Goal: Information Seeking & Learning: Learn about a topic

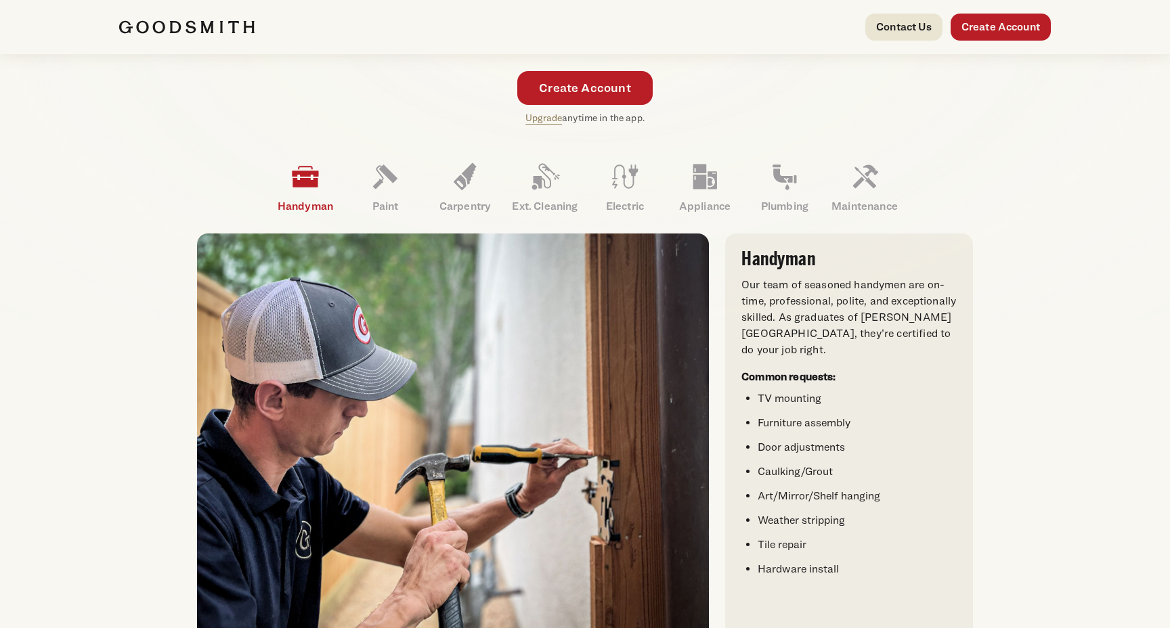
scroll to position [364, 0]
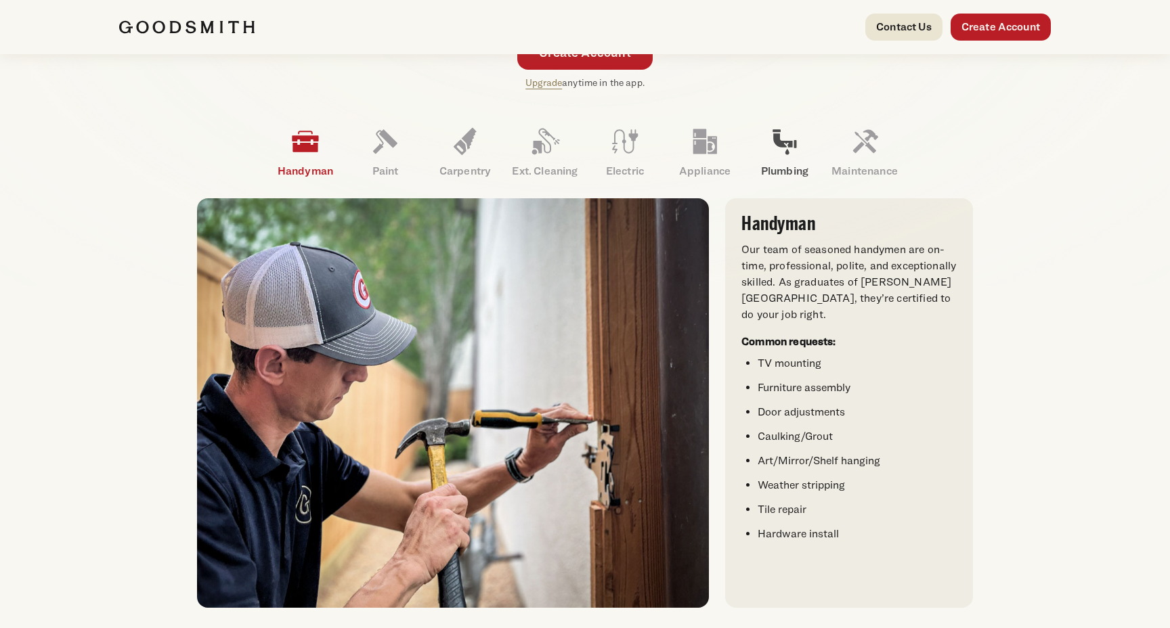
click at [773, 169] on p "Plumbing" at bounding box center [785, 171] width 80 height 16
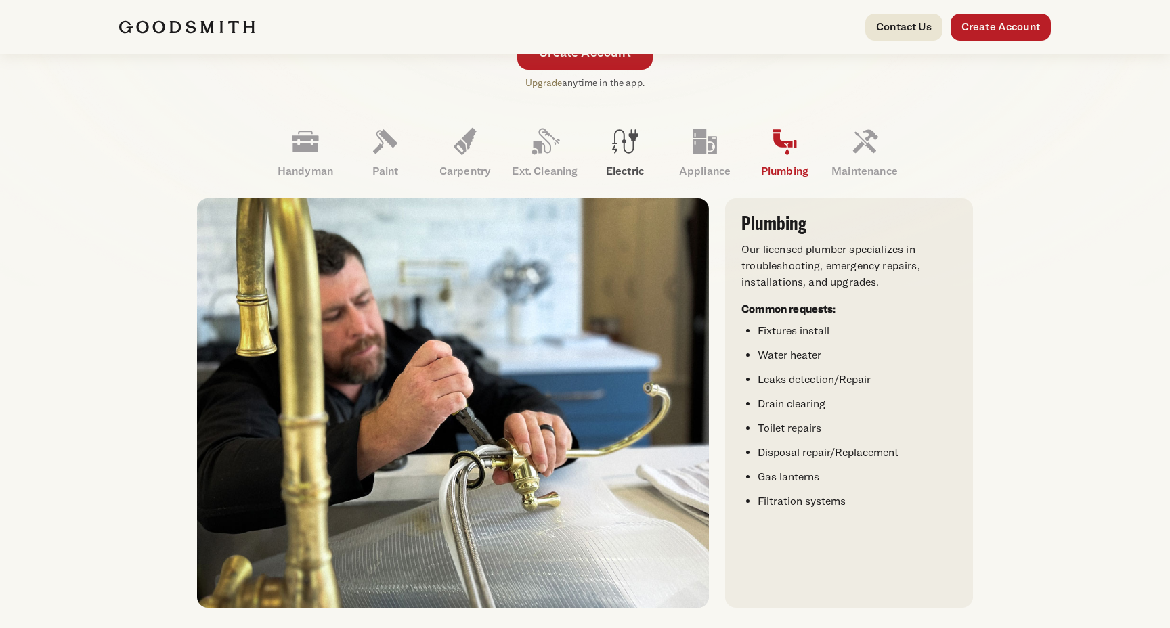
click at [629, 146] on icon at bounding box center [625, 141] width 33 height 33
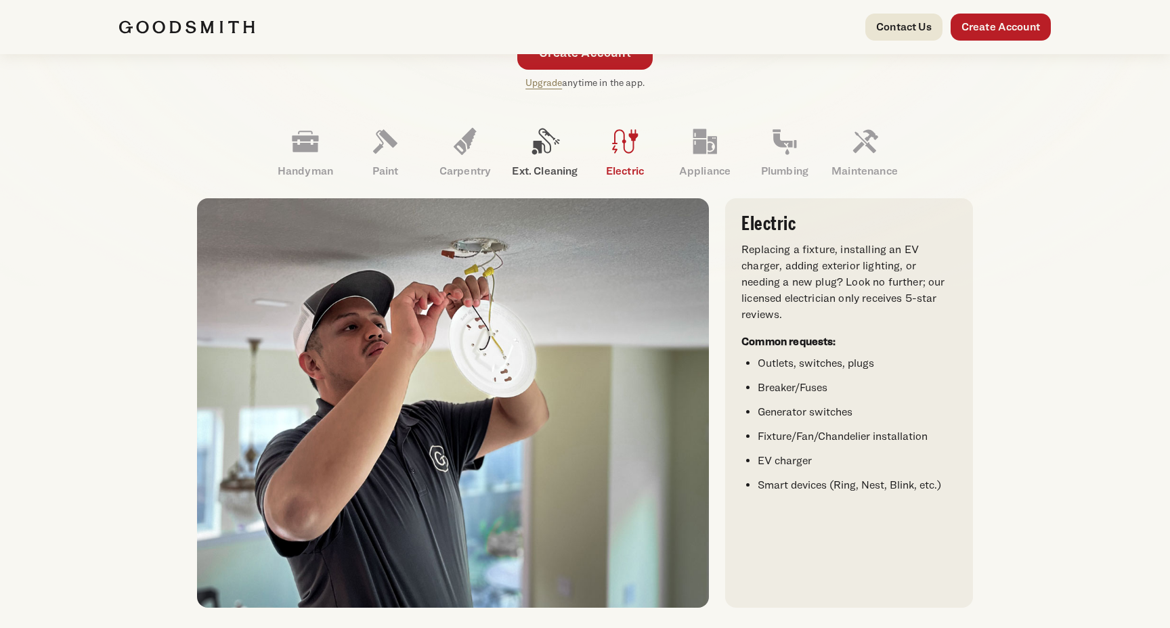
click at [558, 149] on icon at bounding box center [545, 141] width 33 height 33
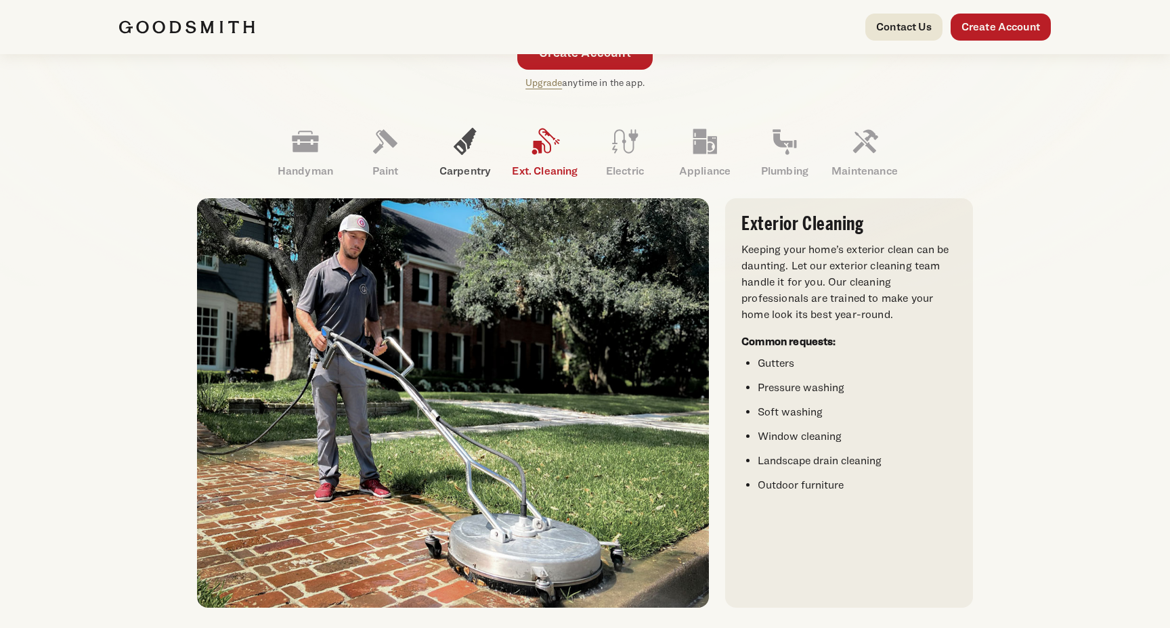
click at [459, 150] on icon at bounding box center [465, 141] width 23 height 27
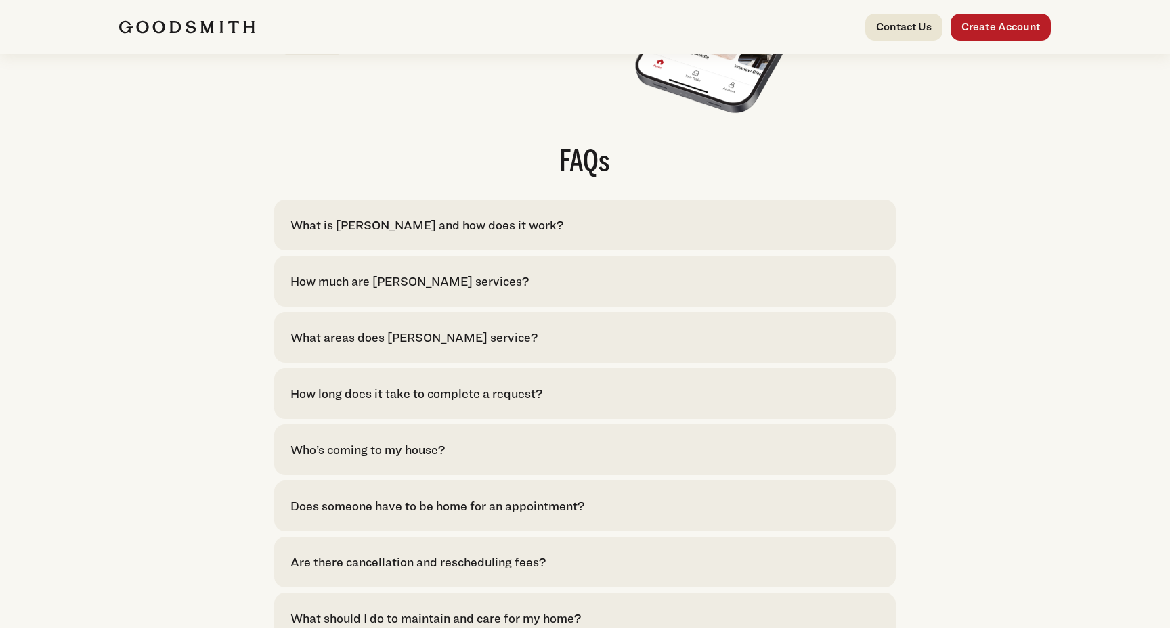
scroll to position [2650, 0]
click at [504, 234] on div "What is [PERSON_NAME] and how does it work?" at bounding box center [427, 224] width 273 height 18
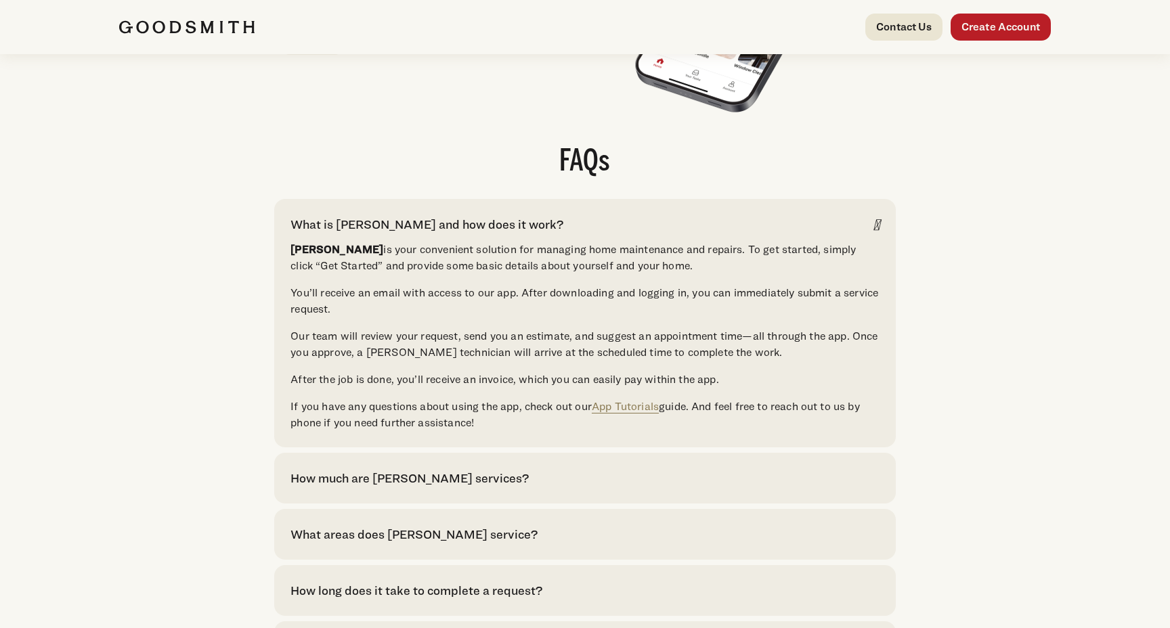
click at [504, 234] on div "What is [PERSON_NAME] and how does it work?" at bounding box center [427, 224] width 273 height 18
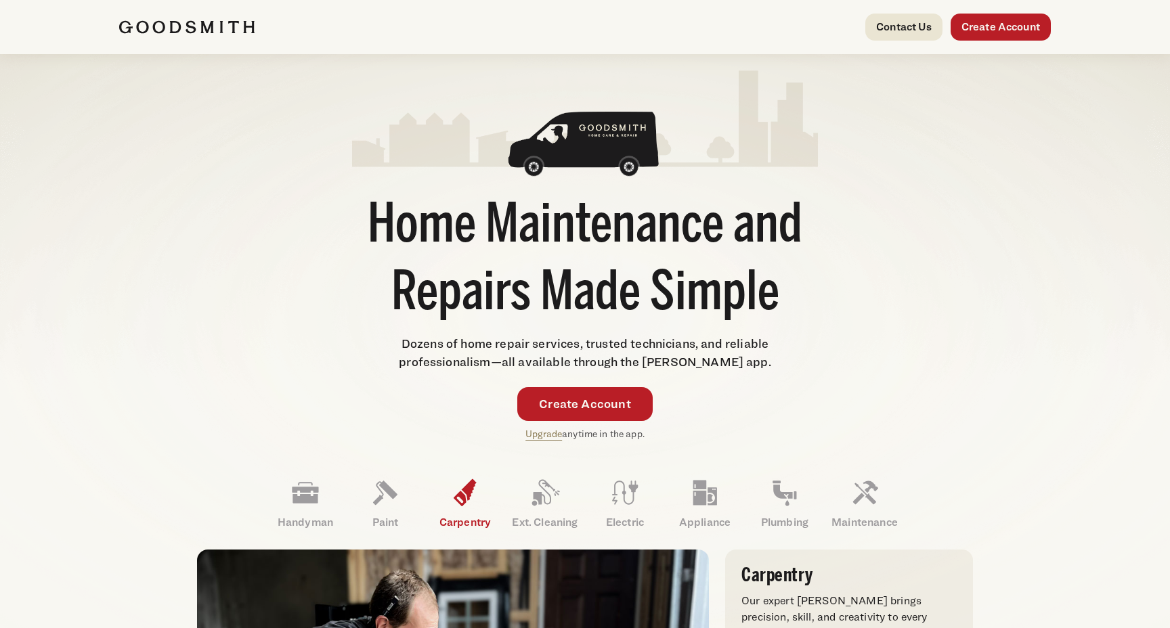
scroll to position [0, 0]
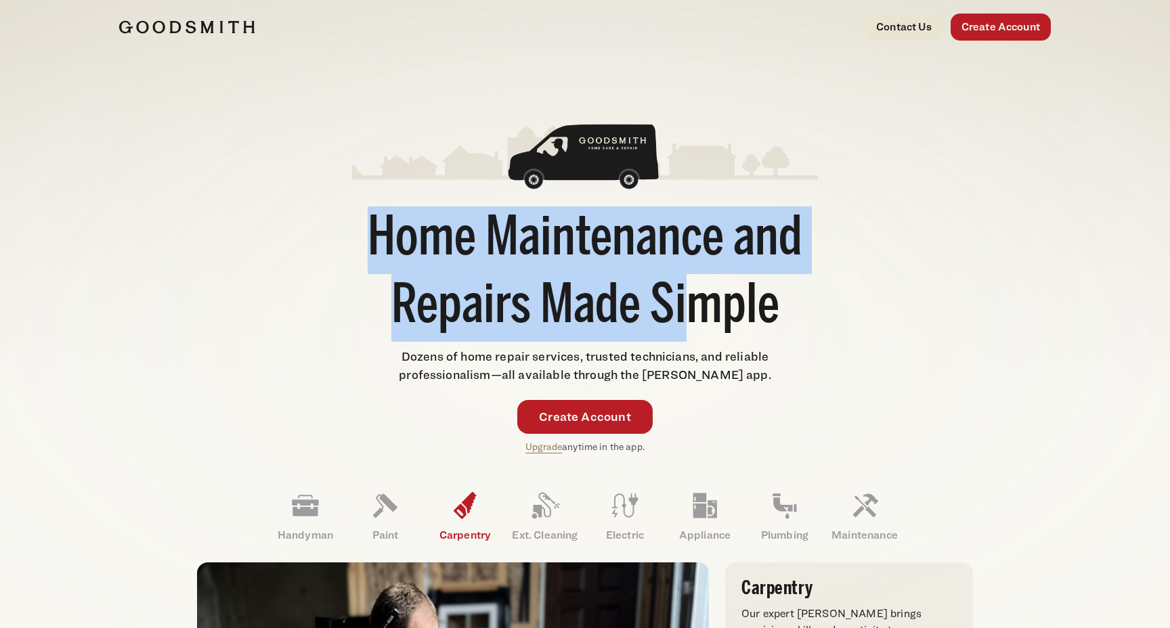
drag, startPoint x: 379, startPoint y: 227, endPoint x: 702, endPoint y: 312, distance: 333.4
click at [699, 312] on h1 "Home Maintenance and Repairs Made Simple" at bounding box center [585, 274] width 466 height 135
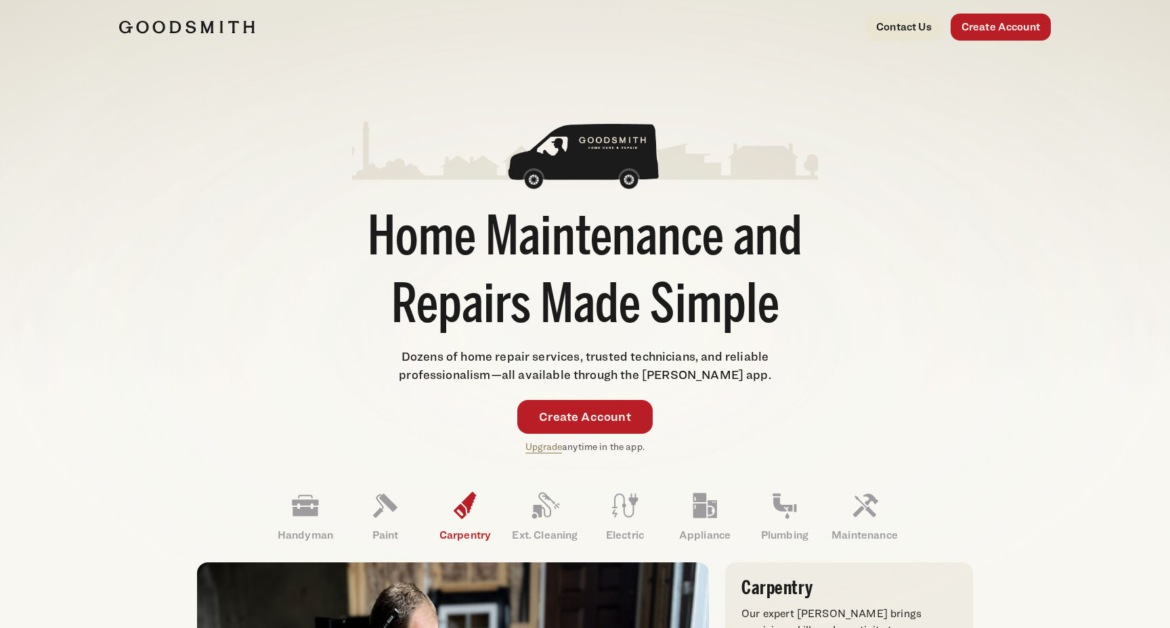
click at [767, 307] on h1 "Home Maintenance and Repairs Made Simple" at bounding box center [585, 274] width 466 height 135
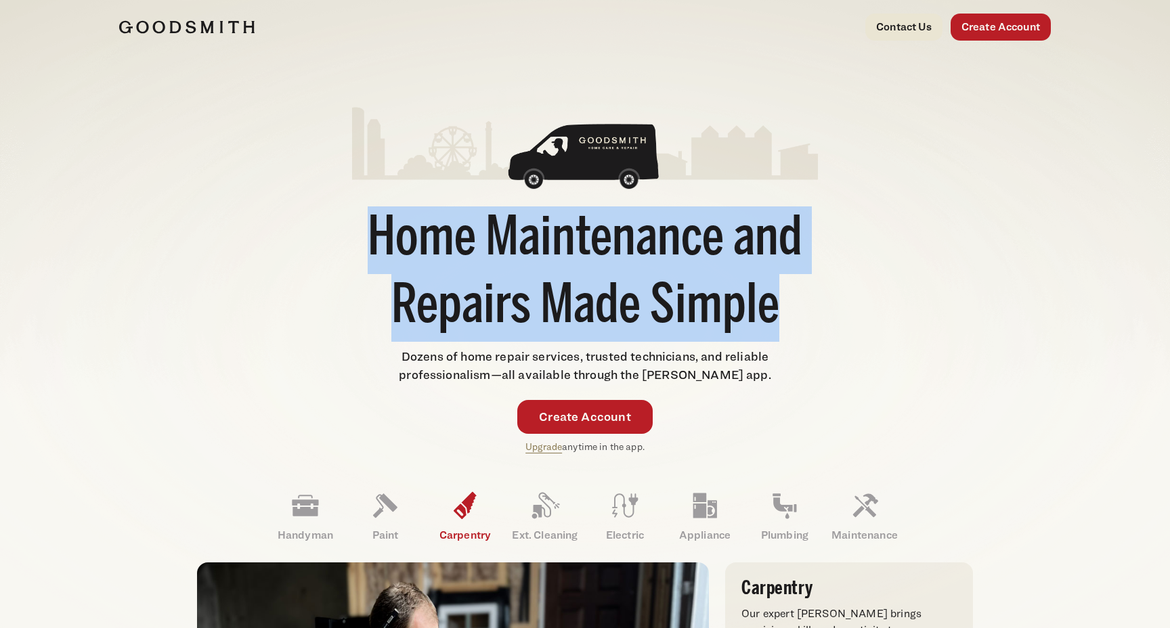
drag, startPoint x: 779, startPoint y: 307, endPoint x: 378, endPoint y: 240, distance: 406.4
click at [377, 240] on h1 "Home Maintenance and Repairs Made Simple" at bounding box center [585, 274] width 466 height 135
click at [378, 240] on h1 "Home Maintenance and Repairs Made Simple" at bounding box center [585, 274] width 466 height 135
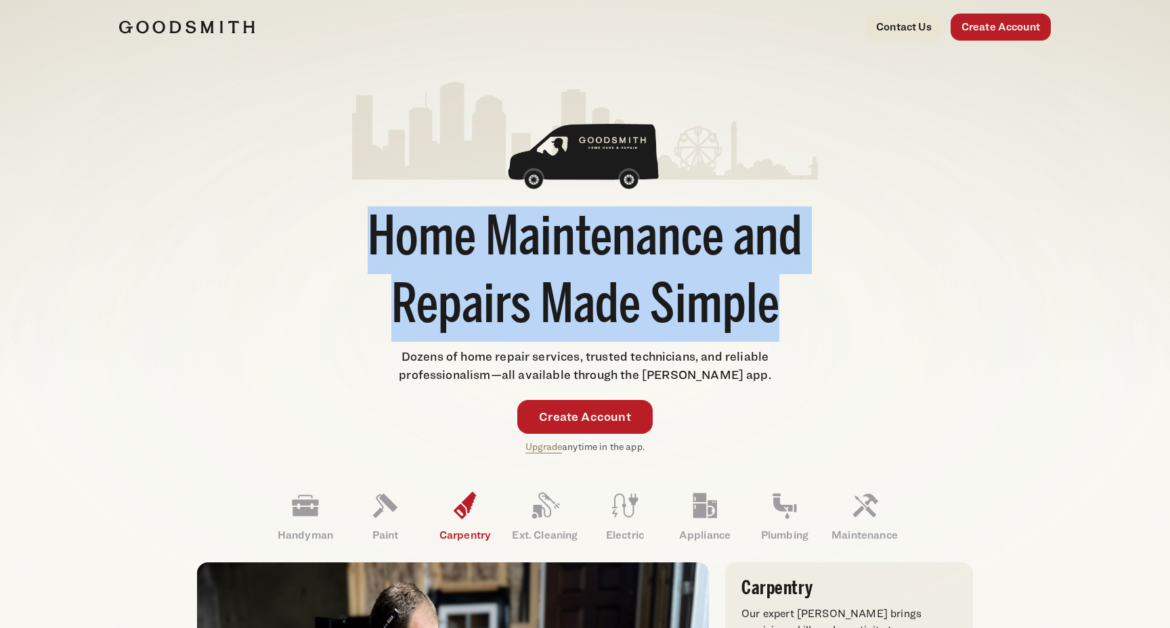
drag, startPoint x: 372, startPoint y: 236, endPoint x: 795, endPoint y: 292, distance: 426.3
click at [795, 292] on h1 "Home Maintenance and Repairs Made Simple" at bounding box center [585, 274] width 466 height 135
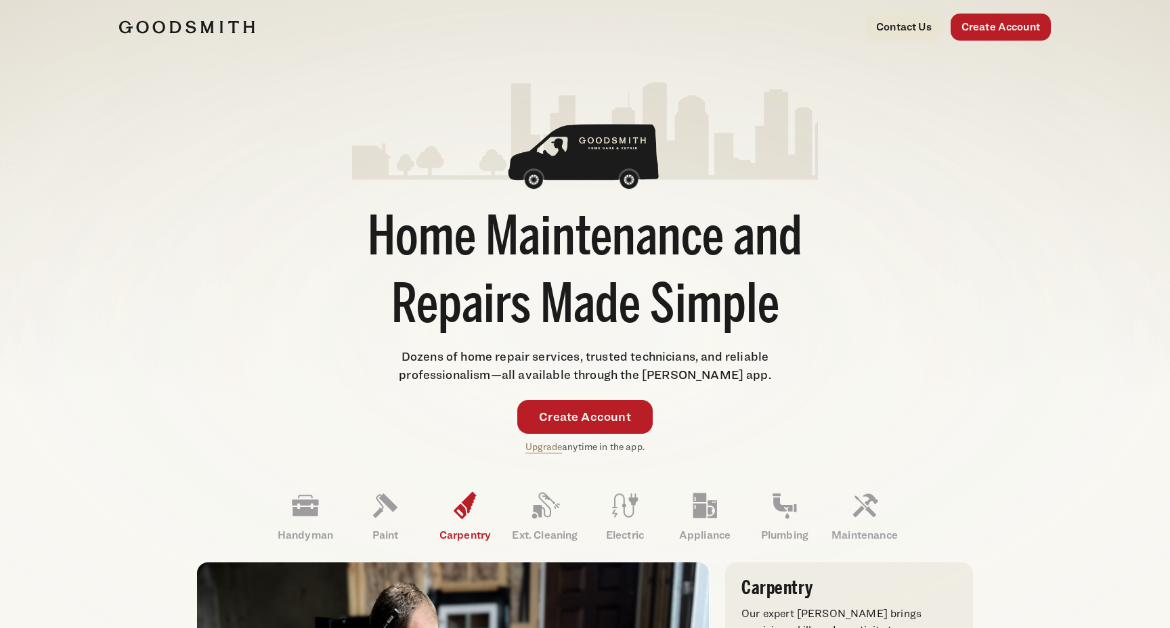
click at [784, 295] on h1 "Home Maintenance and Repairs Made Simple" at bounding box center [585, 274] width 466 height 135
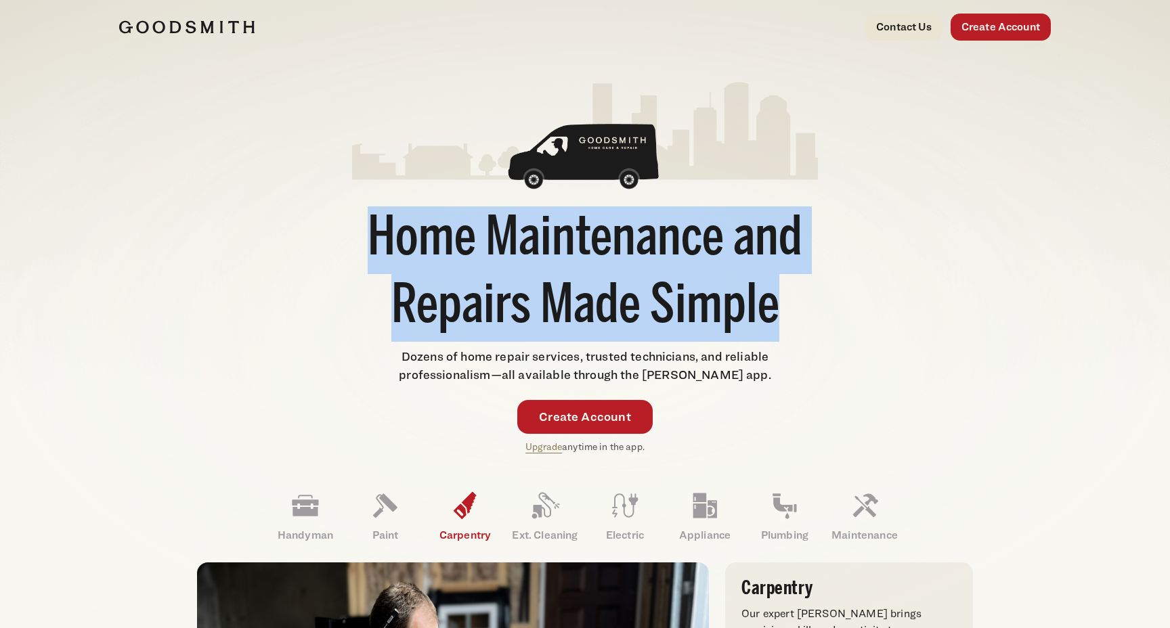
drag, startPoint x: 784, startPoint y: 295, endPoint x: 339, endPoint y: 238, distance: 448.0
click at [339, 238] on div "Home Maintenance and Repairs Made Simple Dozens of home repair services, truste…" at bounding box center [585, 267] width 932 height 373
click at [381, 237] on h1 "Home Maintenance and Repairs Made Simple" at bounding box center [585, 274] width 466 height 135
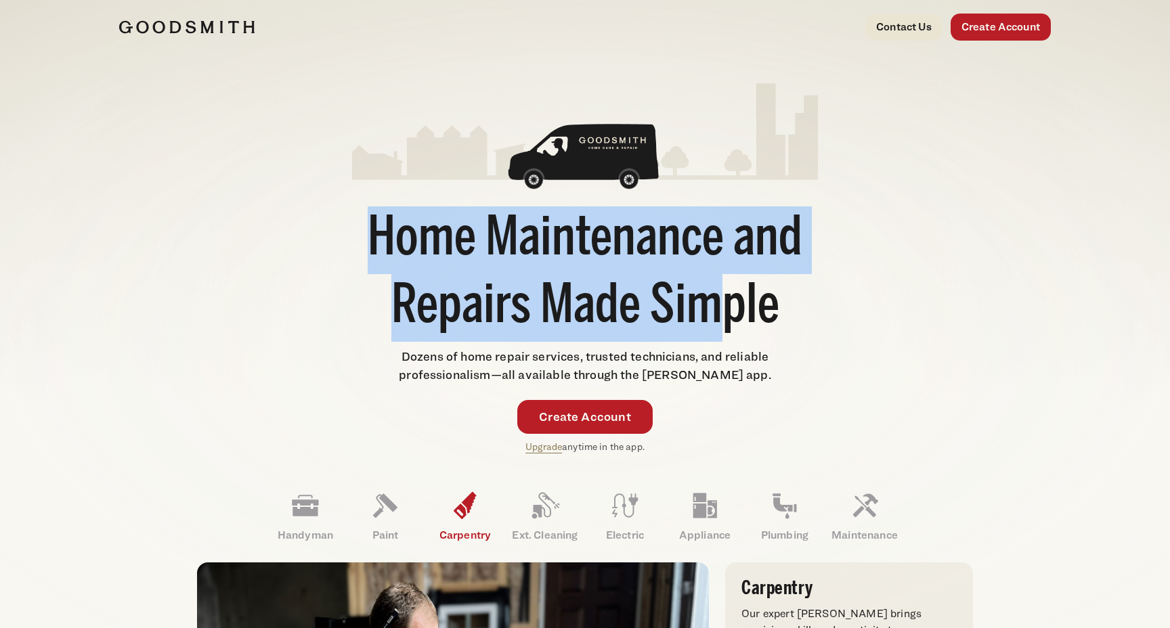
drag, startPoint x: 370, startPoint y: 231, endPoint x: 730, endPoint y: 323, distance: 371.2
click at [730, 323] on h1 "Home Maintenance and Repairs Made Simple" at bounding box center [585, 274] width 466 height 135
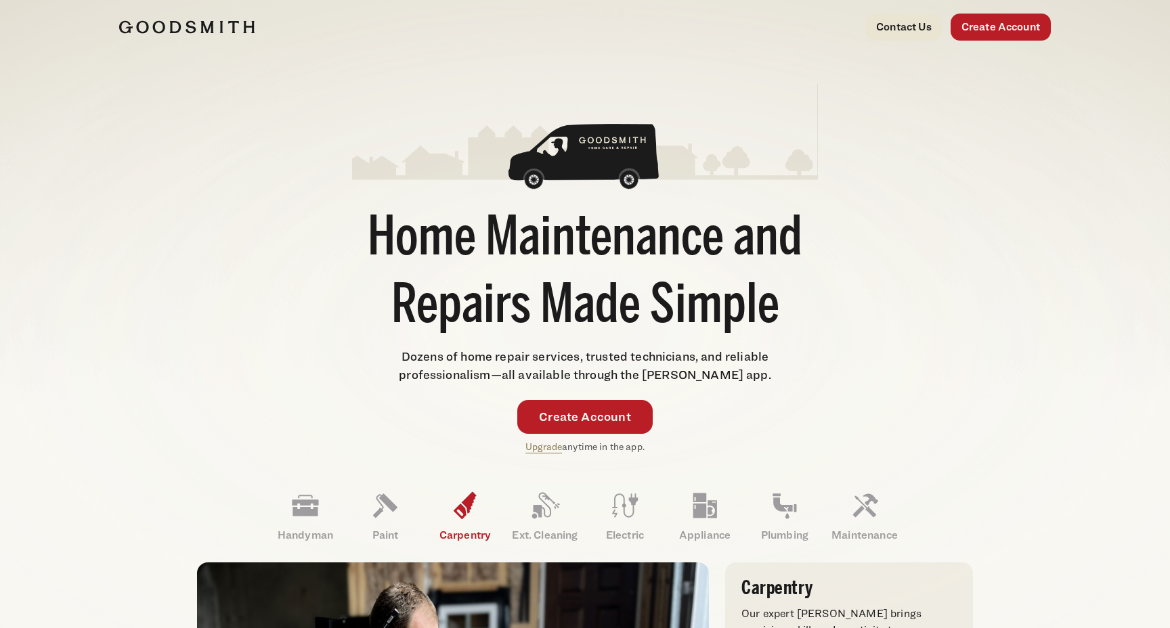
click at [782, 305] on h1 "Home Maintenance and Repairs Made Simple" at bounding box center [585, 274] width 466 height 135
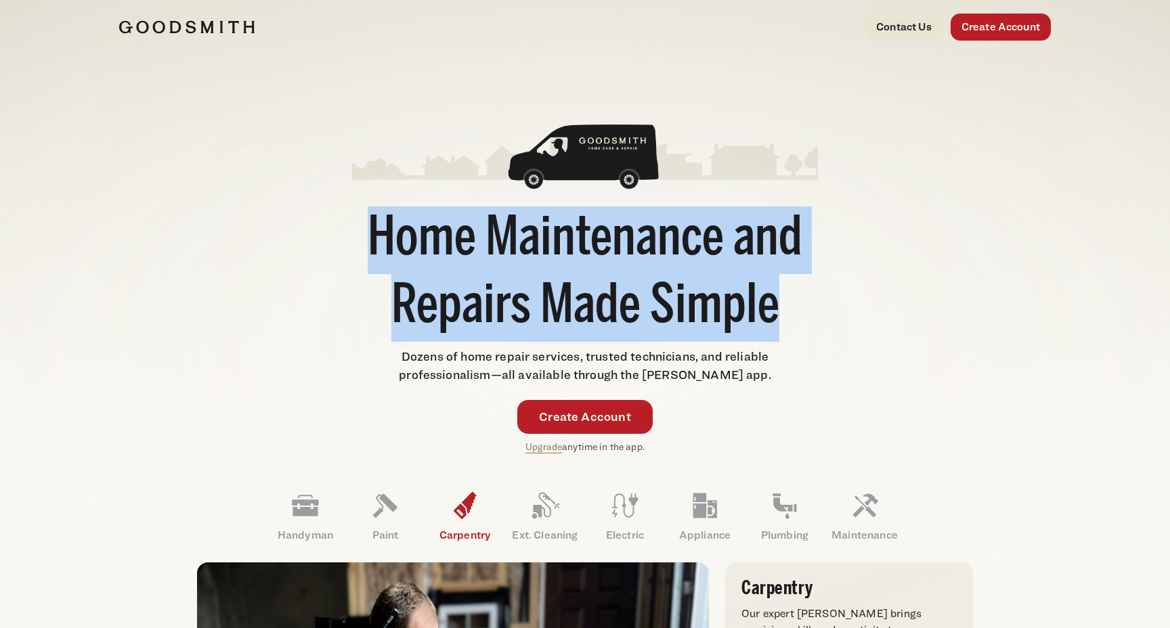
drag, startPoint x: 782, startPoint y: 305, endPoint x: 341, endPoint y: 238, distance: 445.8
click at [341, 238] on div "Home Maintenance and Repairs Made Simple Dozens of home repair services, truste…" at bounding box center [585, 267] width 932 height 373
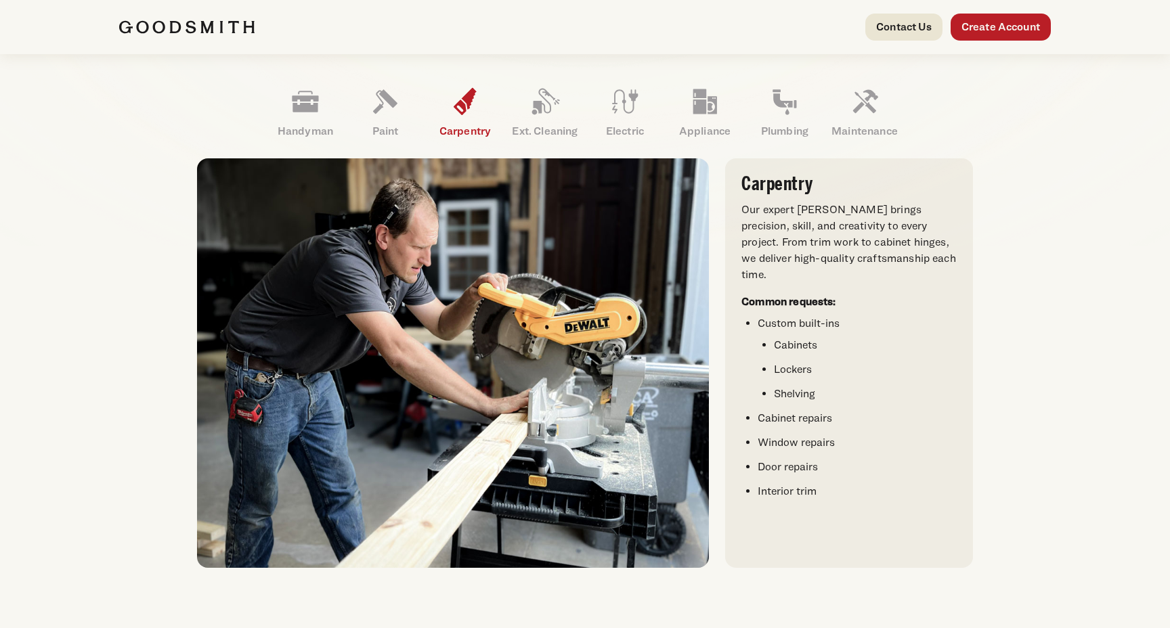
scroll to position [412, 0]
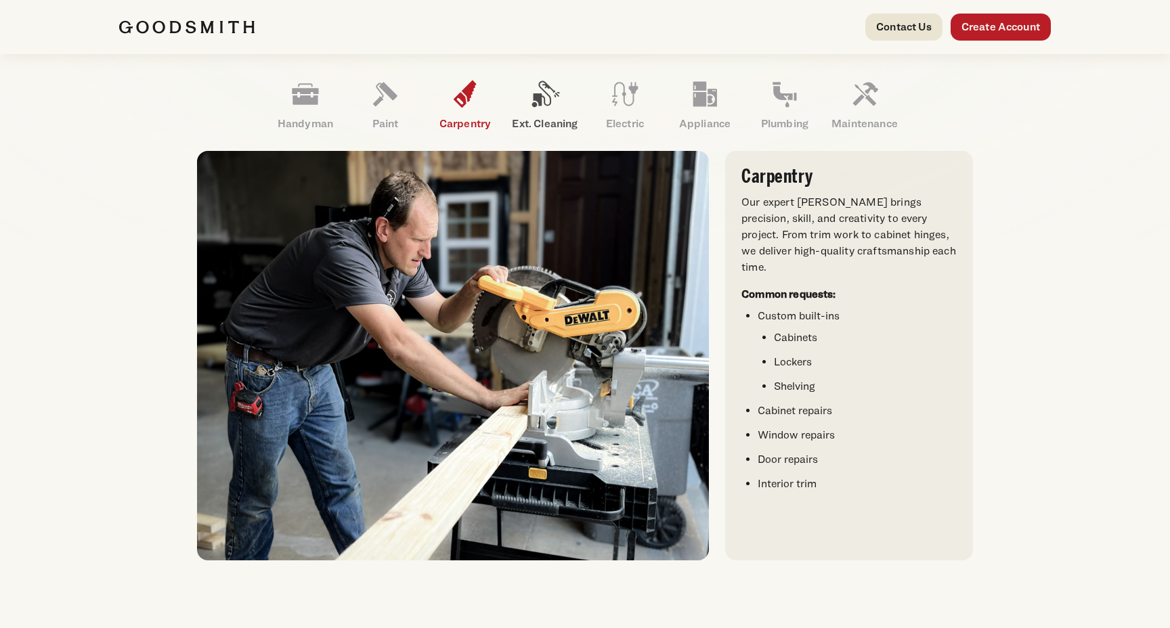
click at [542, 107] on icon at bounding box center [545, 94] width 33 height 33
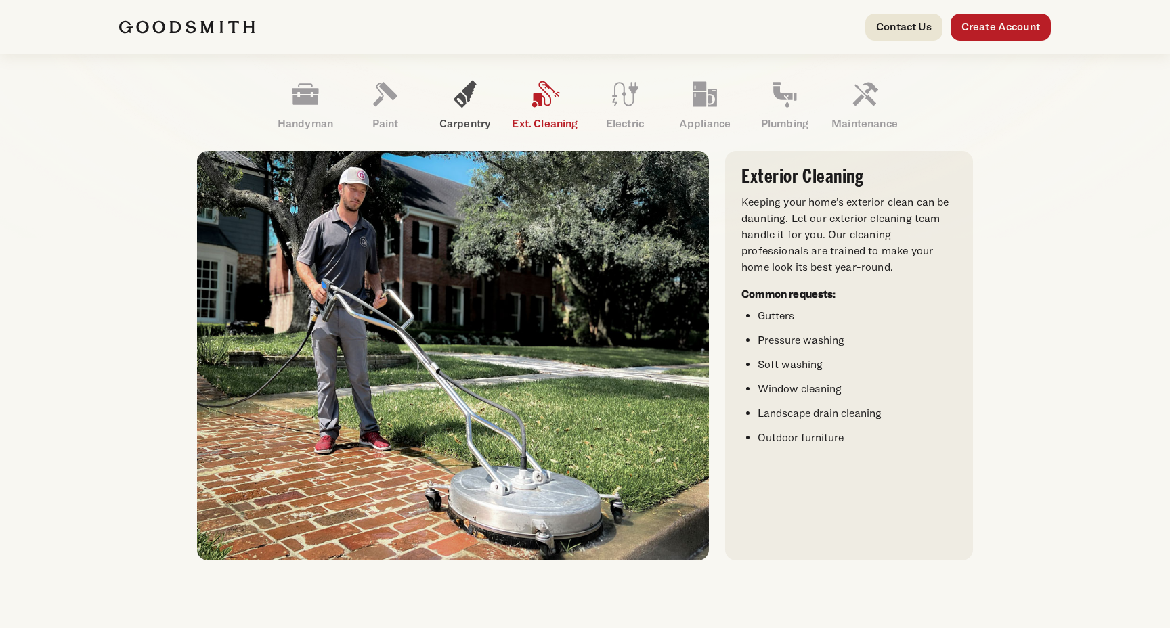
click at [471, 106] on icon at bounding box center [465, 94] width 33 height 33
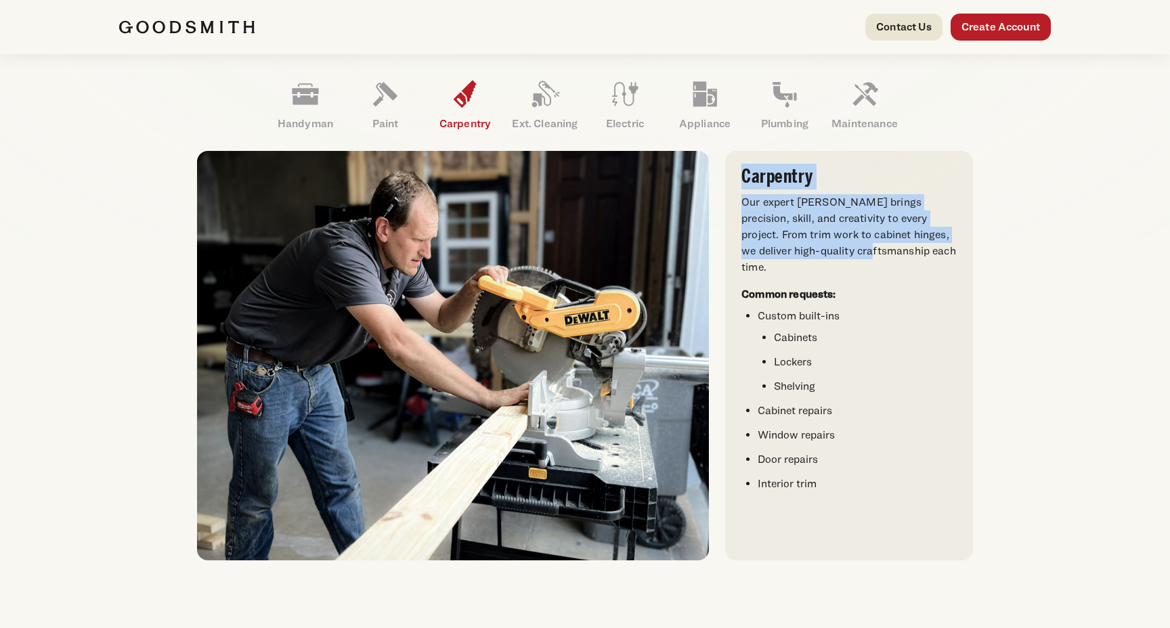
drag, startPoint x: 743, startPoint y: 174, endPoint x: 809, endPoint y: 248, distance: 99.3
click at [813, 251] on div "Carpentry Our expert [PERSON_NAME] brings precision, skill, and creativity to e…" at bounding box center [849, 329] width 215 height 325
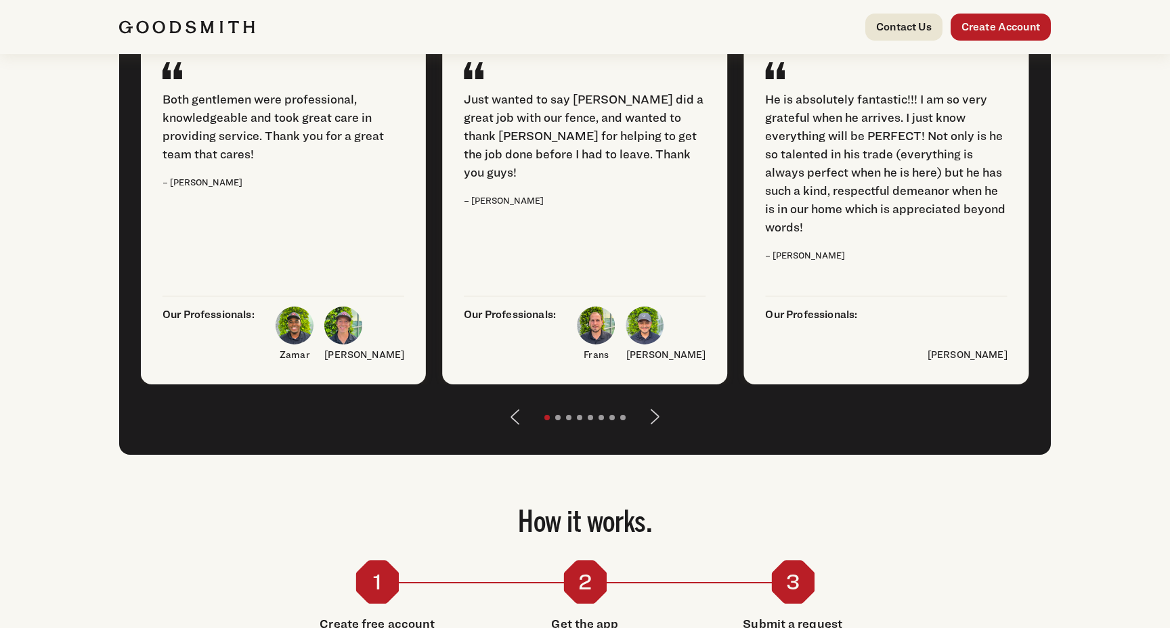
scroll to position [1751, 0]
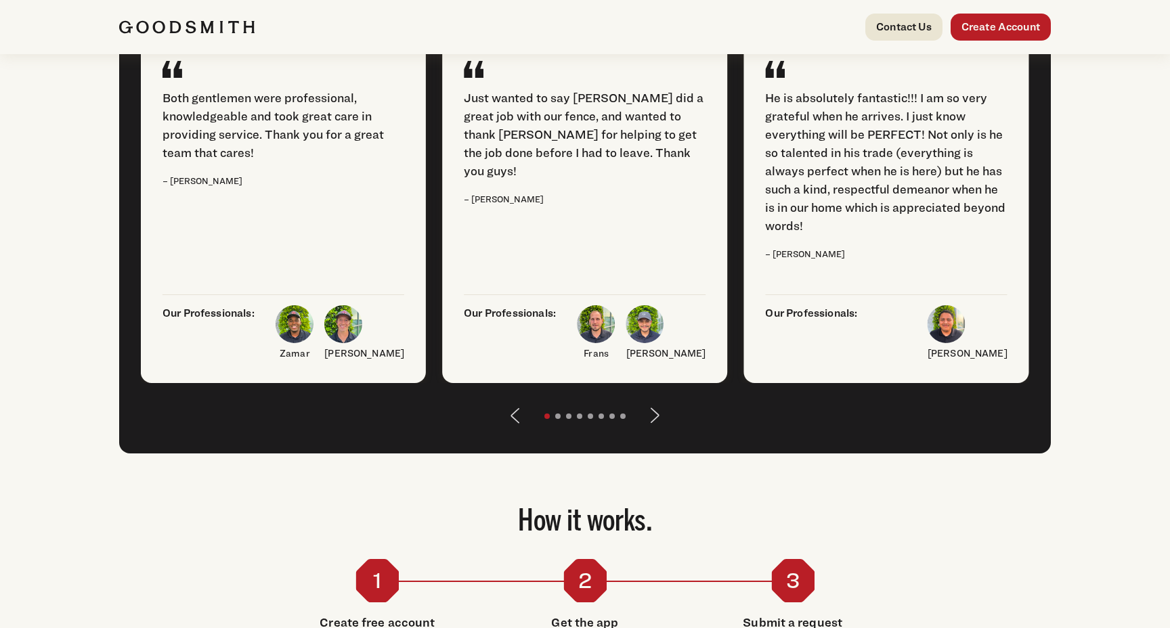
click at [656, 432] on button "Next" at bounding box center [655, 416] width 33 height 33
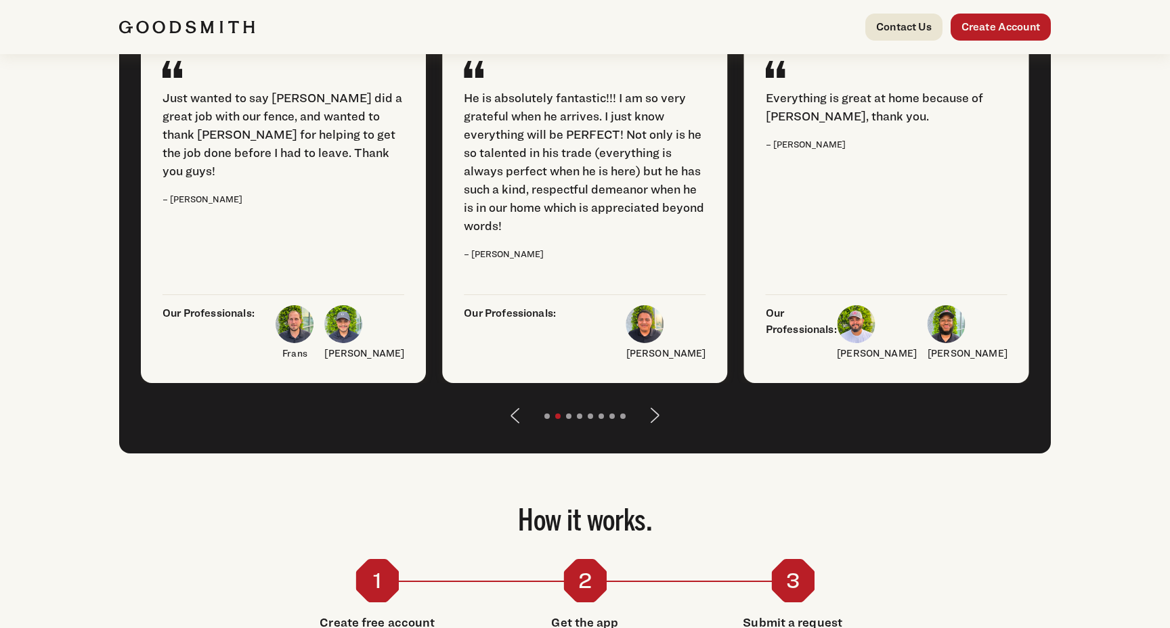
click at [656, 432] on button "Next" at bounding box center [655, 416] width 33 height 33
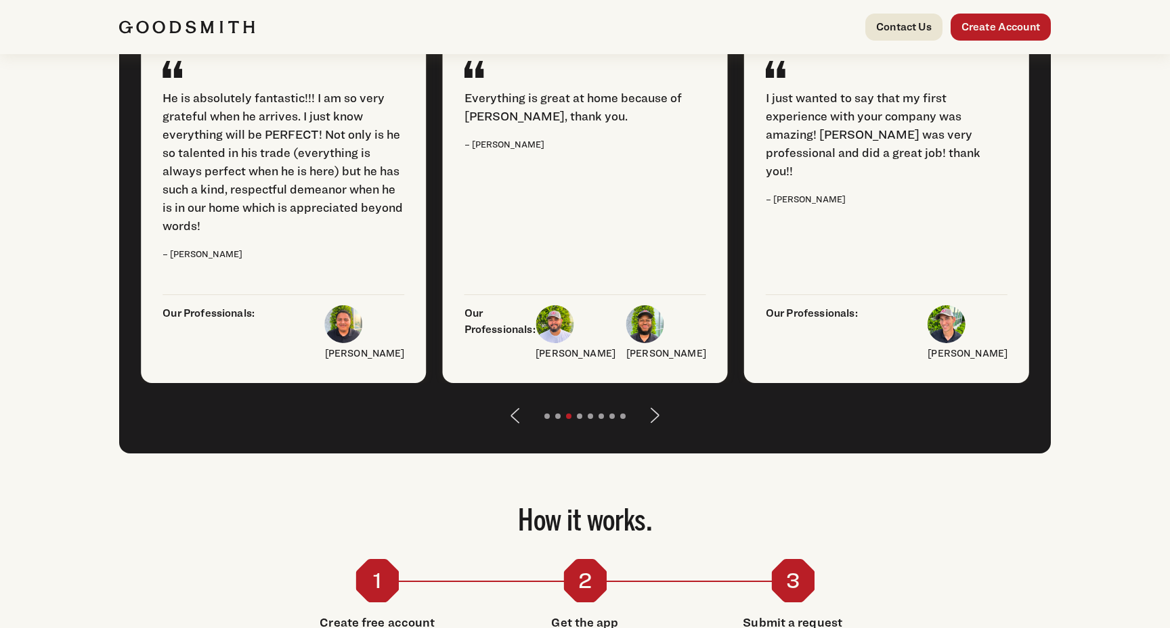
click at [656, 432] on button "Next" at bounding box center [655, 416] width 33 height 33
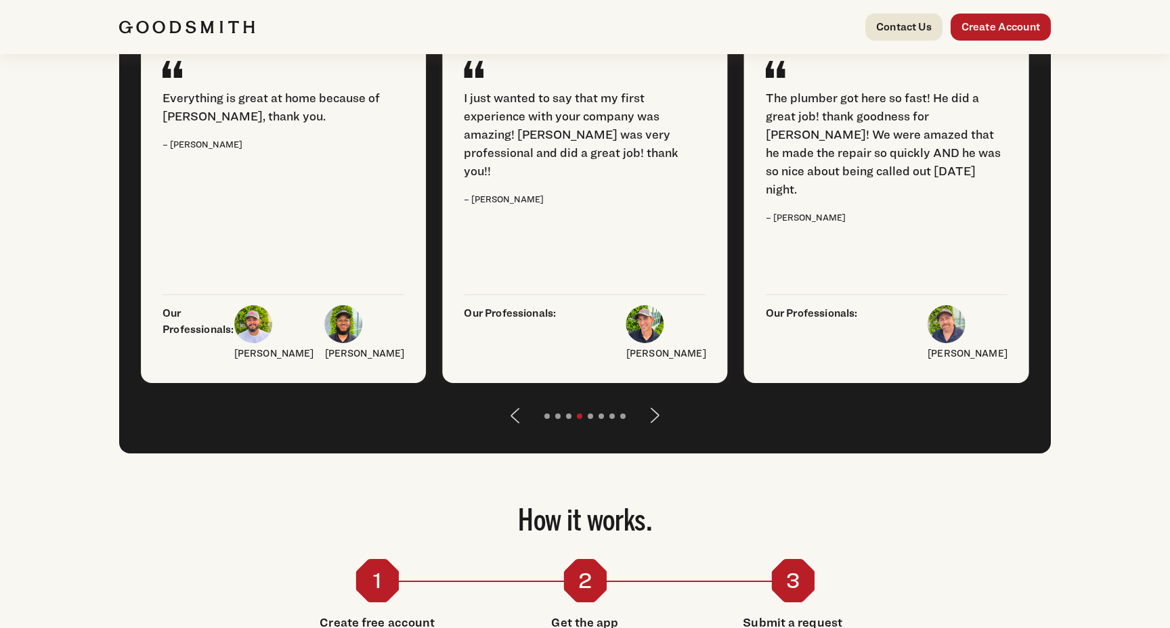
click at [656, 432] on button "Next" at bounding box center [655, 416] width 33 height 33
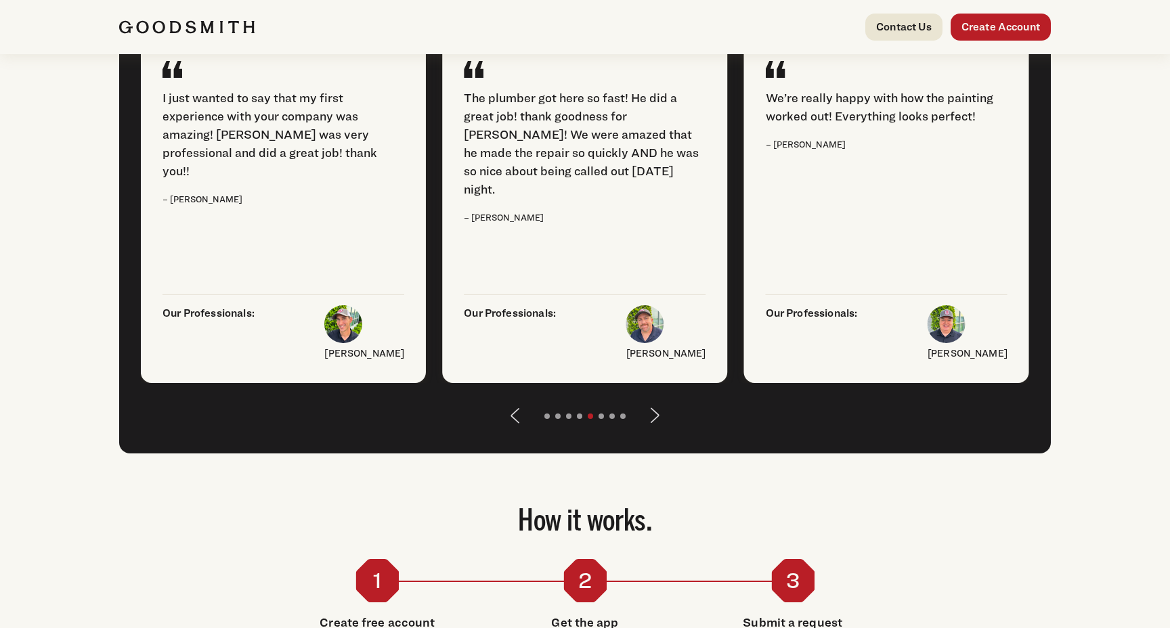
click at [656, 432] on button "Next" at bounding box center [655, 416] width 33 height 33
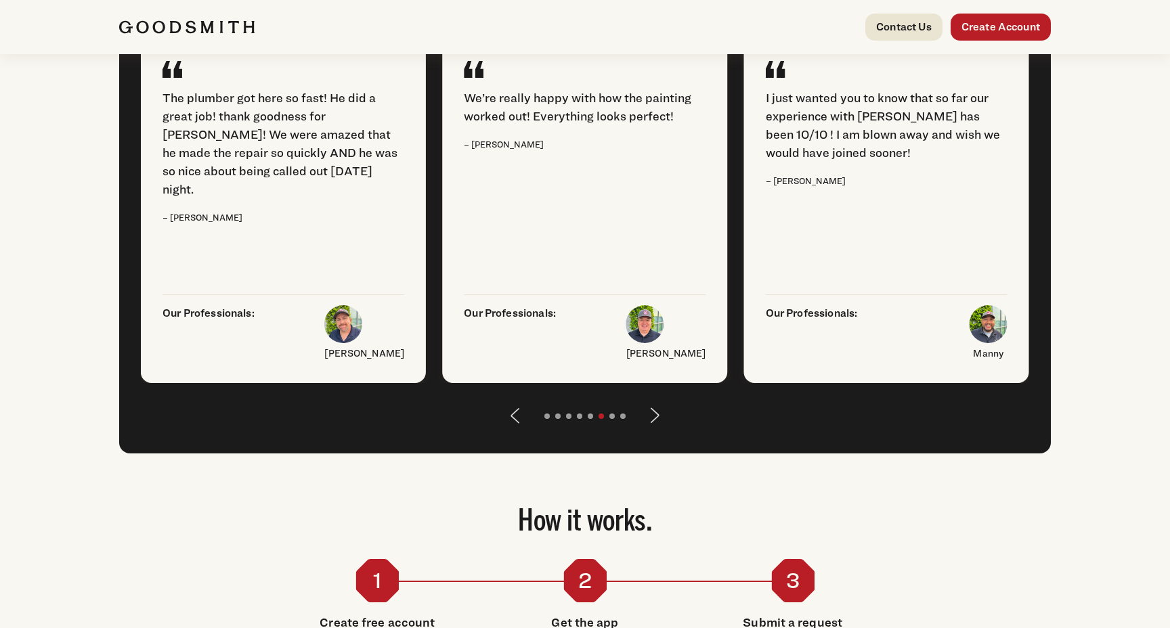
click at [656, 432] on button "Next" at bounding box center [655, 416] width 33 height 33
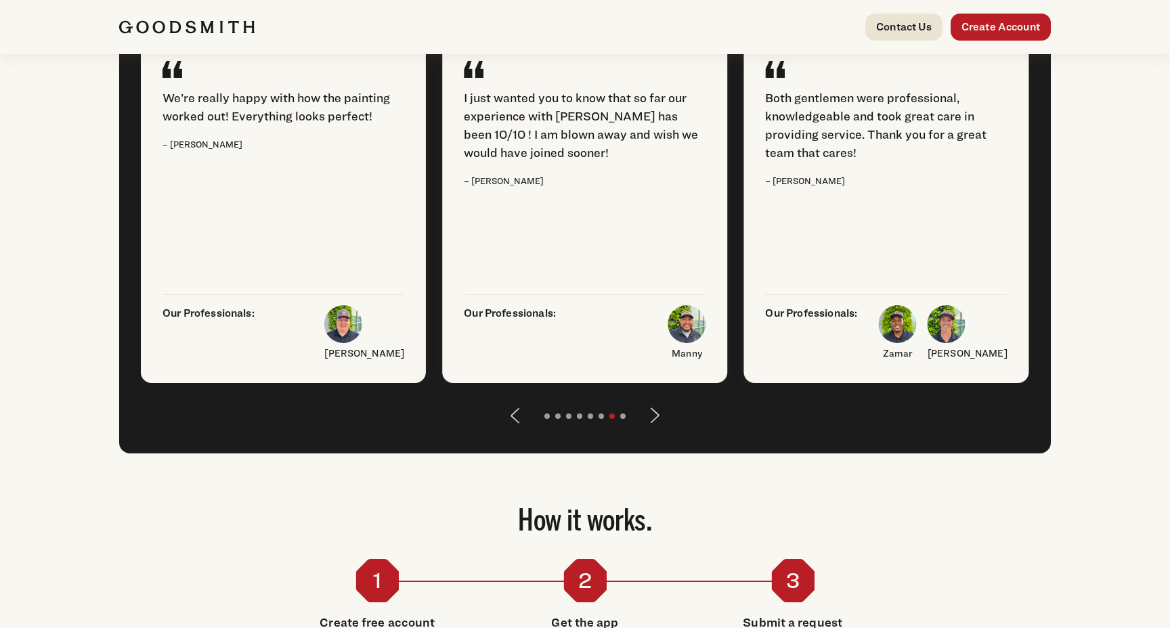
click at [656, 432] on button "Next" at bounding box center [655, 416] width 33 height 33
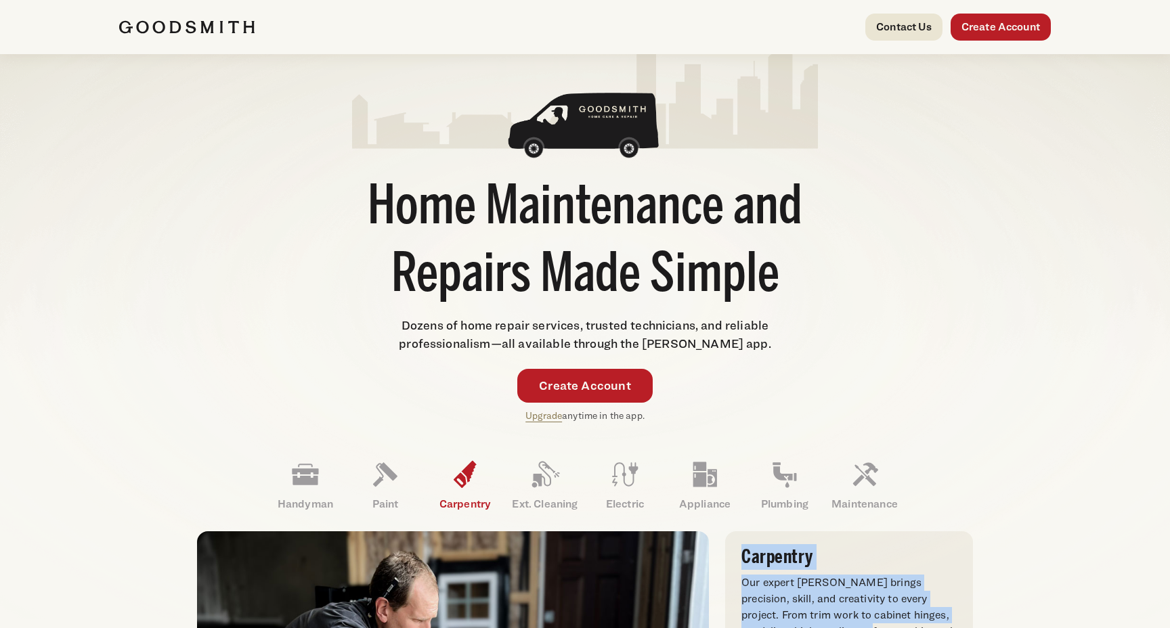
scroll to position [0, 0]
